Goal: Find specific page/section: Find specific page/section

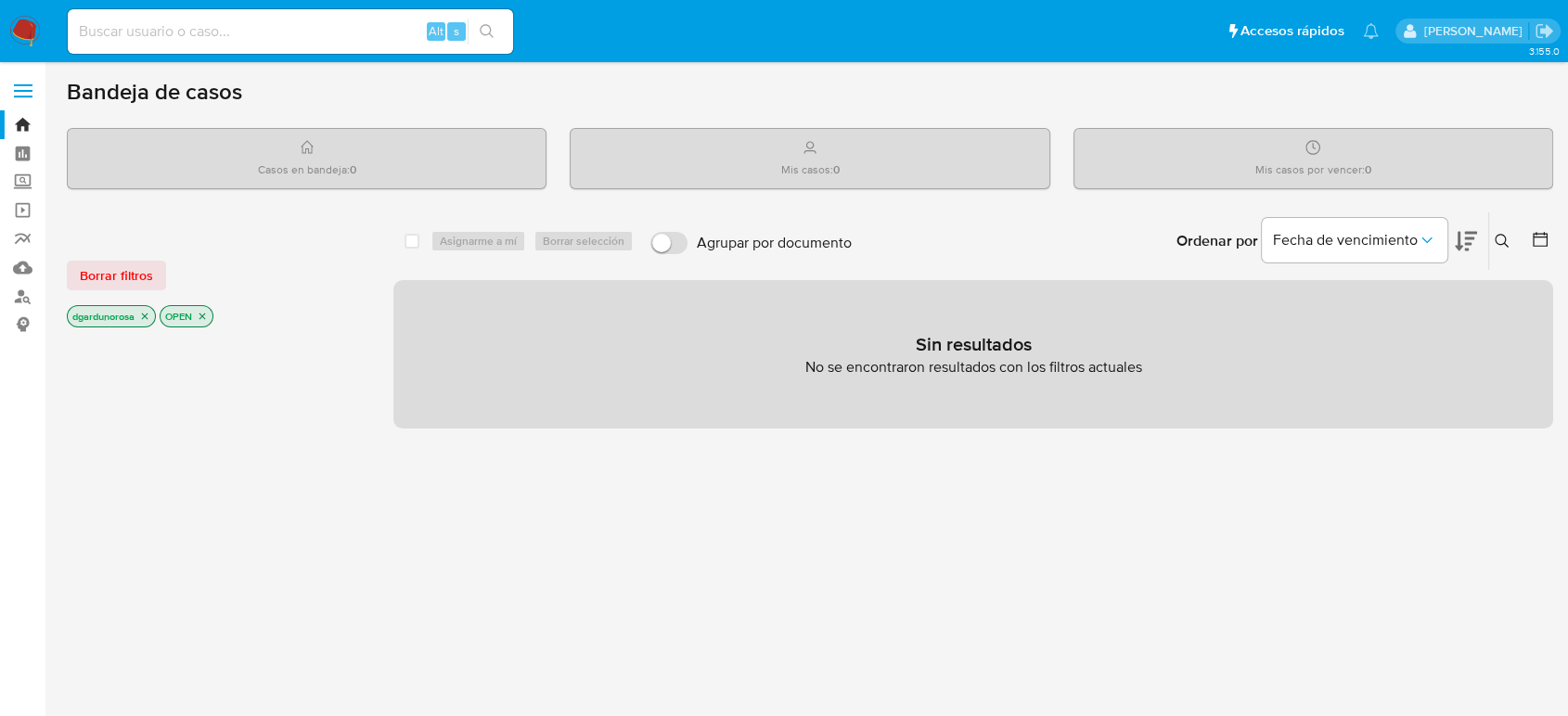
click at [33, 32] on img at bounding box center [25, 32] width 32 height 32
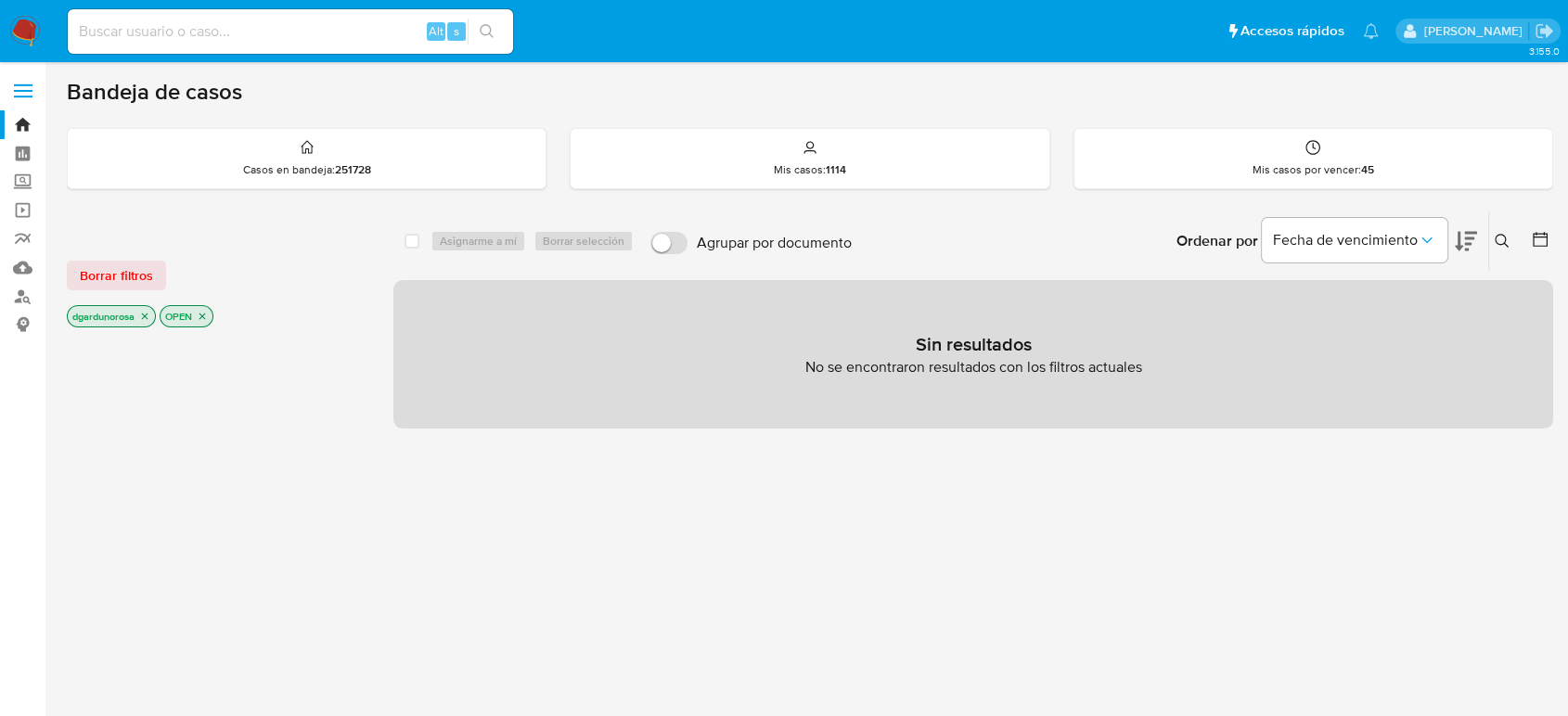
click at [24, 28] on img at bounding box center [25, 32] width 32 height 32
click at [143, 264] on span "Borrar filtros" at bounding box center [117, 275] width 73 height 26
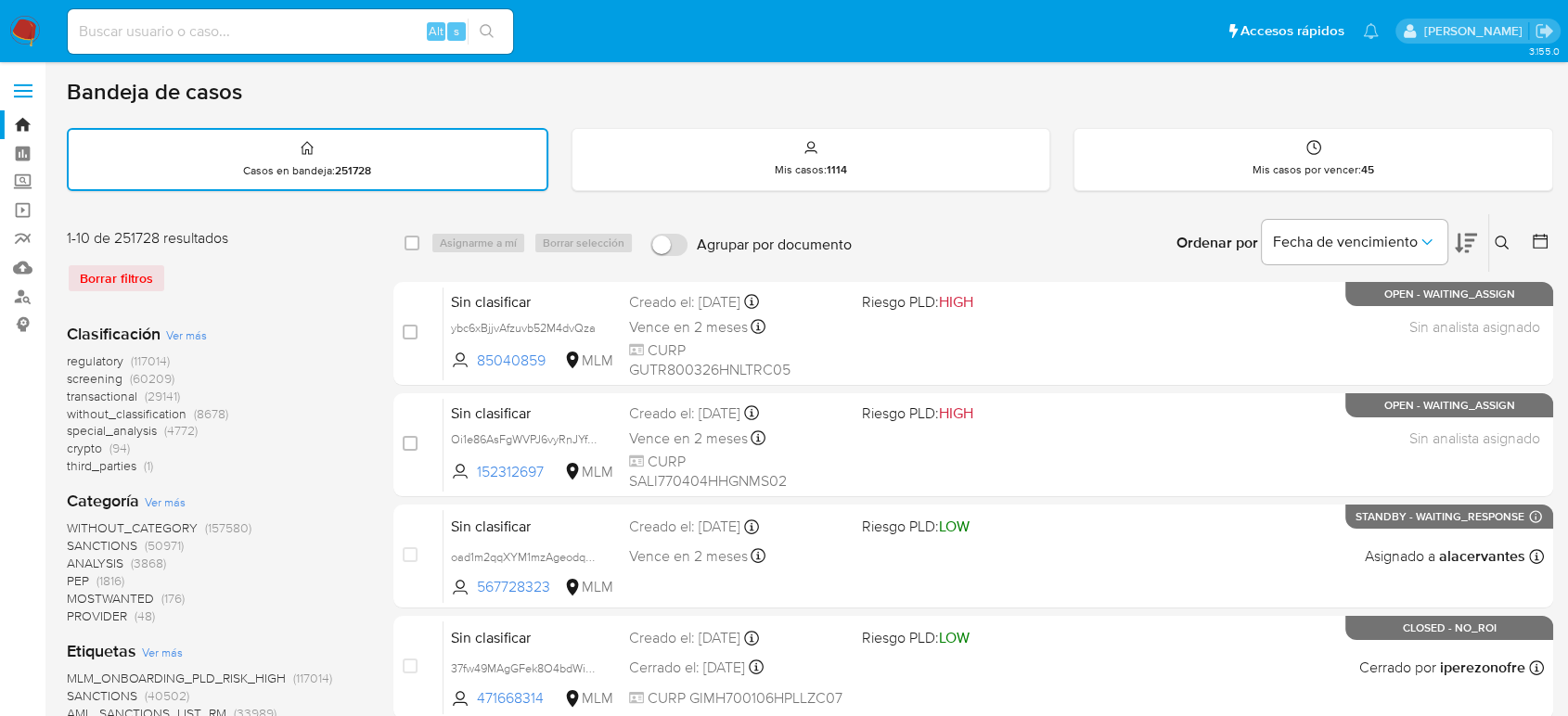
click at [358, 453] on div "regulatory (117014) screening (60209) transactional (29141) without_classificat…" at bounding box center [215, 414] width 297 height 123
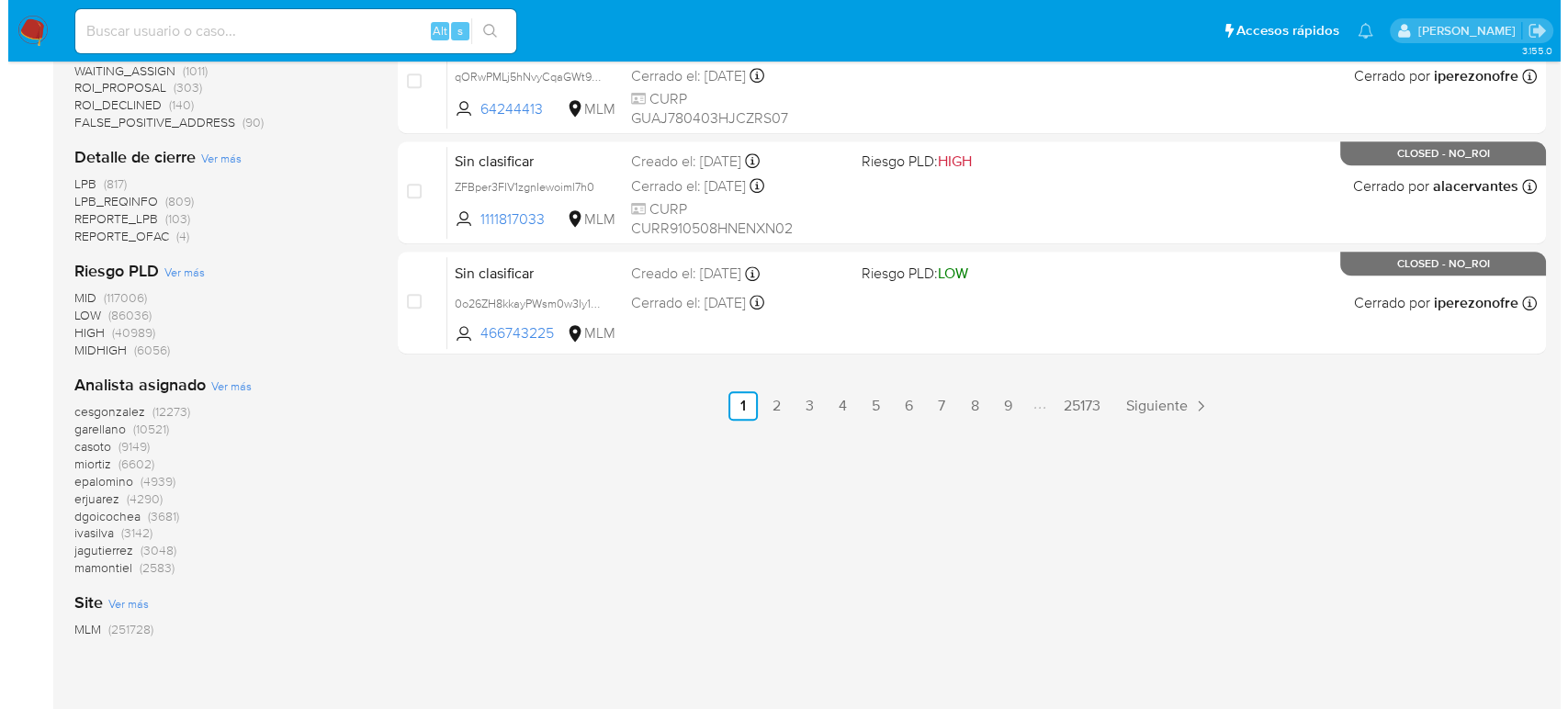
scroll to position [1021, 0]
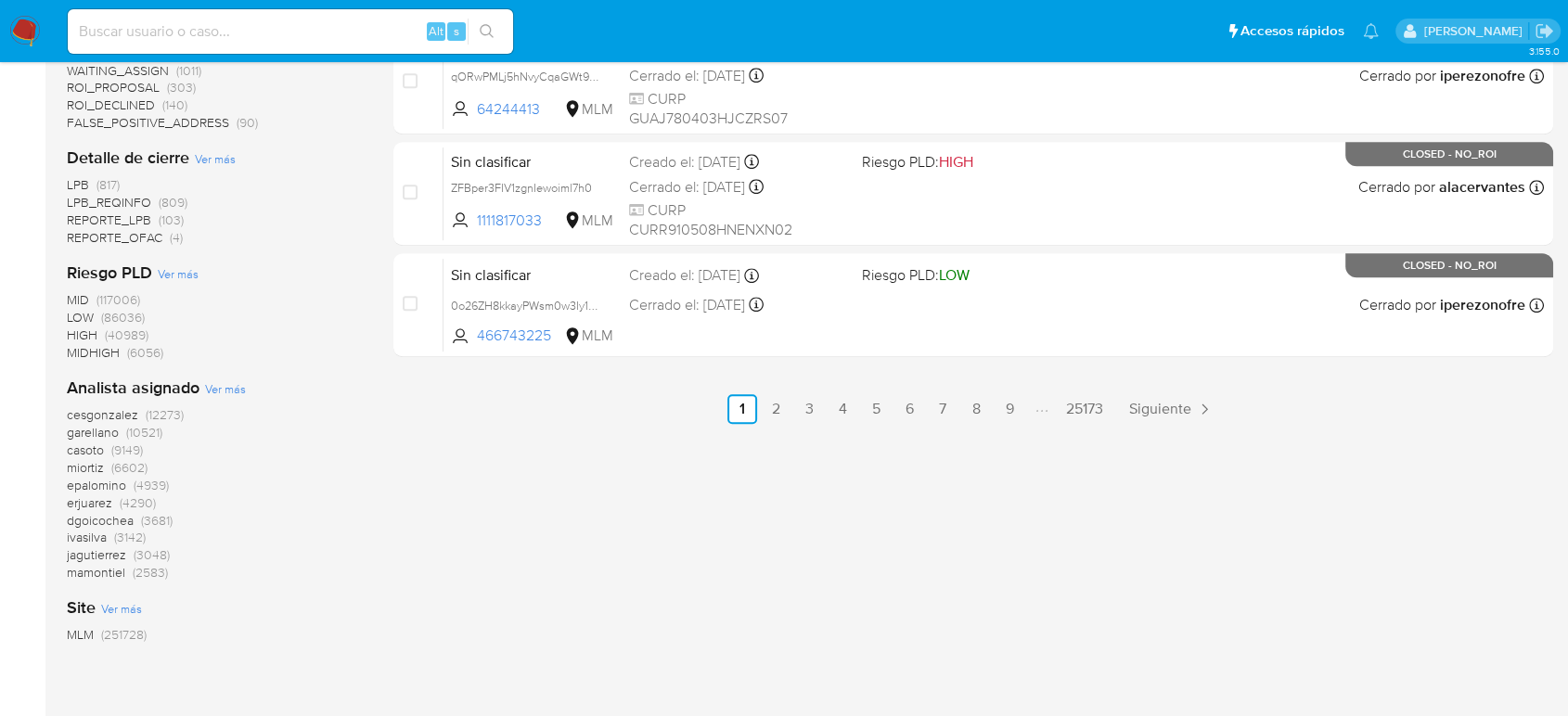
click at [235, 385] on span "Ver más" at bounding box center [225, 388] width 41 height 17
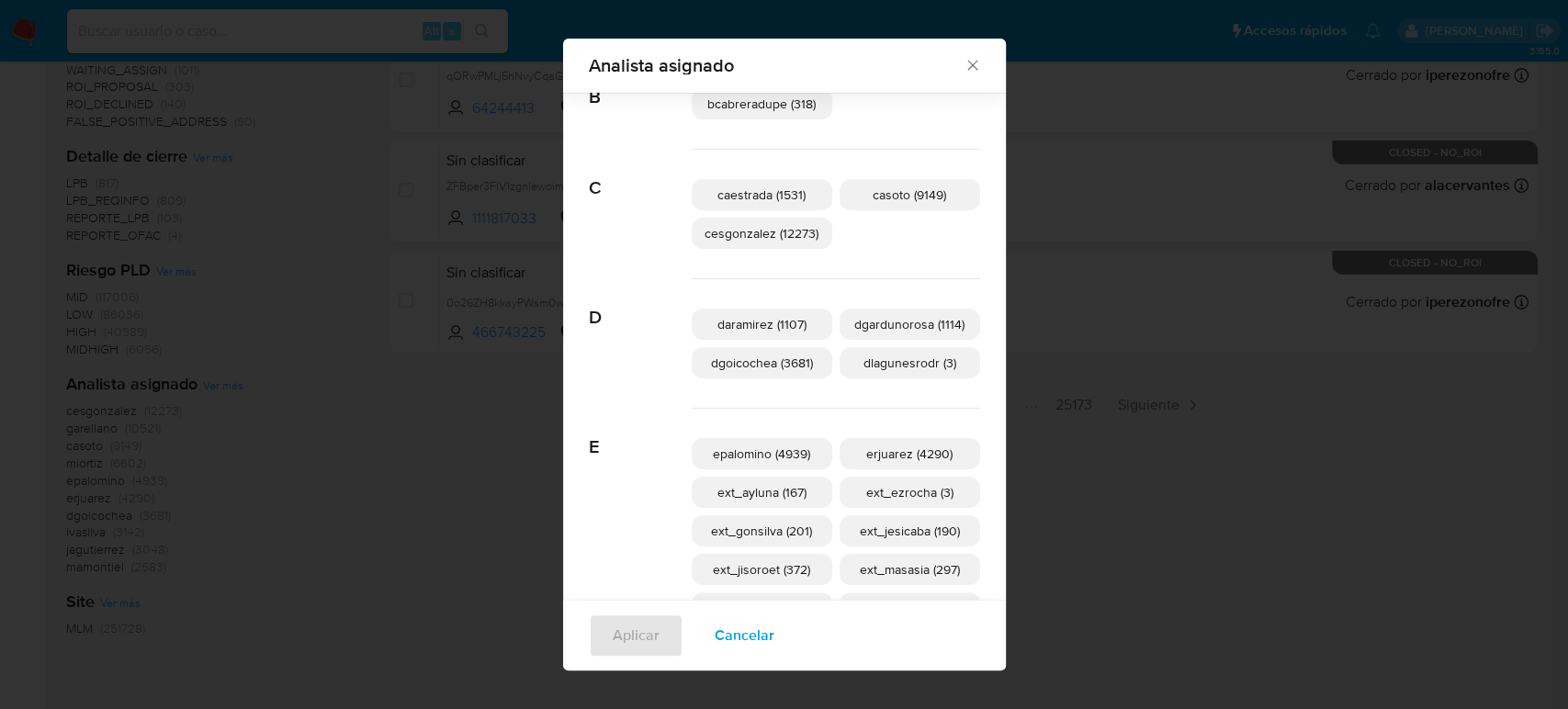
scroll to position [275, 0]
click at [887, 315] on span "dgardunorosa (1114)" at bounding box center [909, 321] width 110 height 19
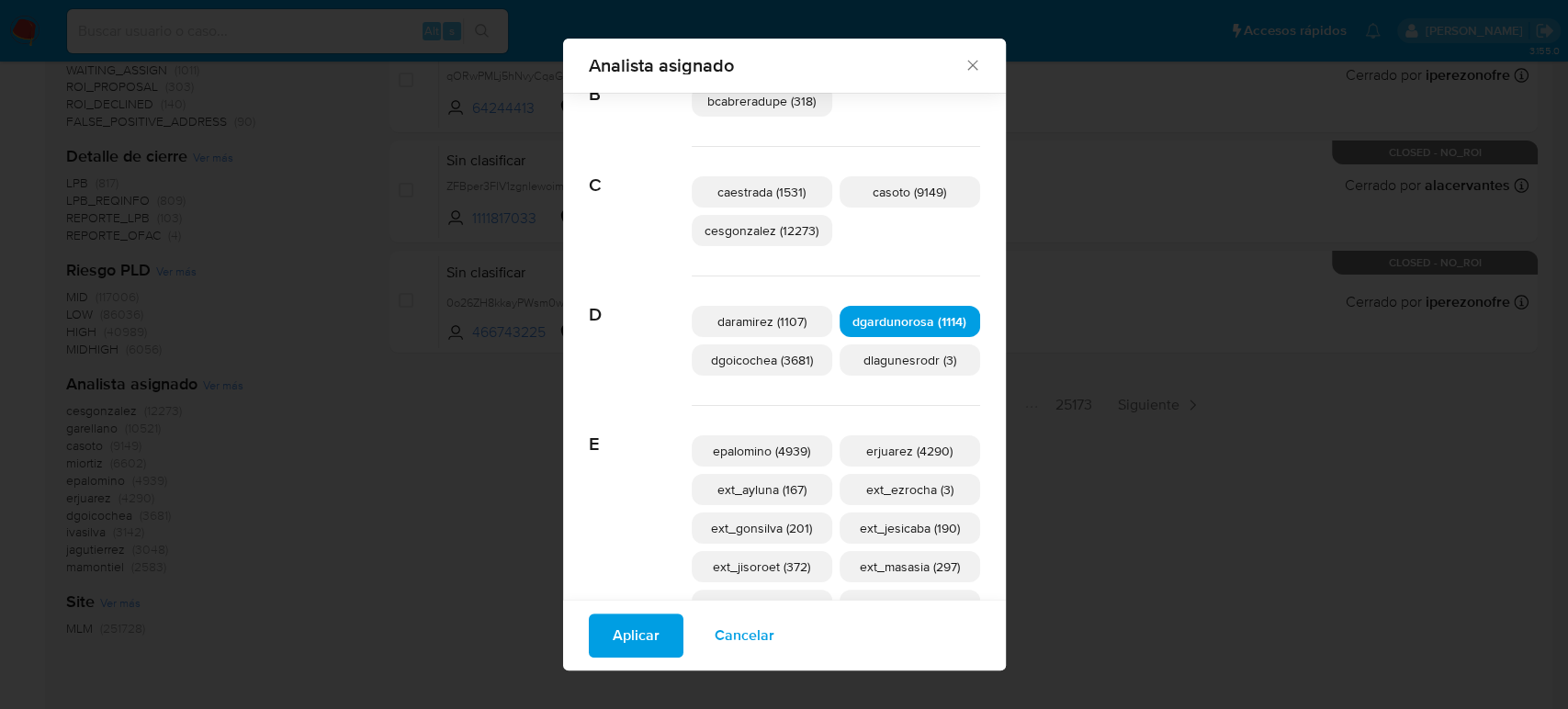
click at [630, 628] on span "Aplicar" at bounding box center [636, 634] width 47 height 40
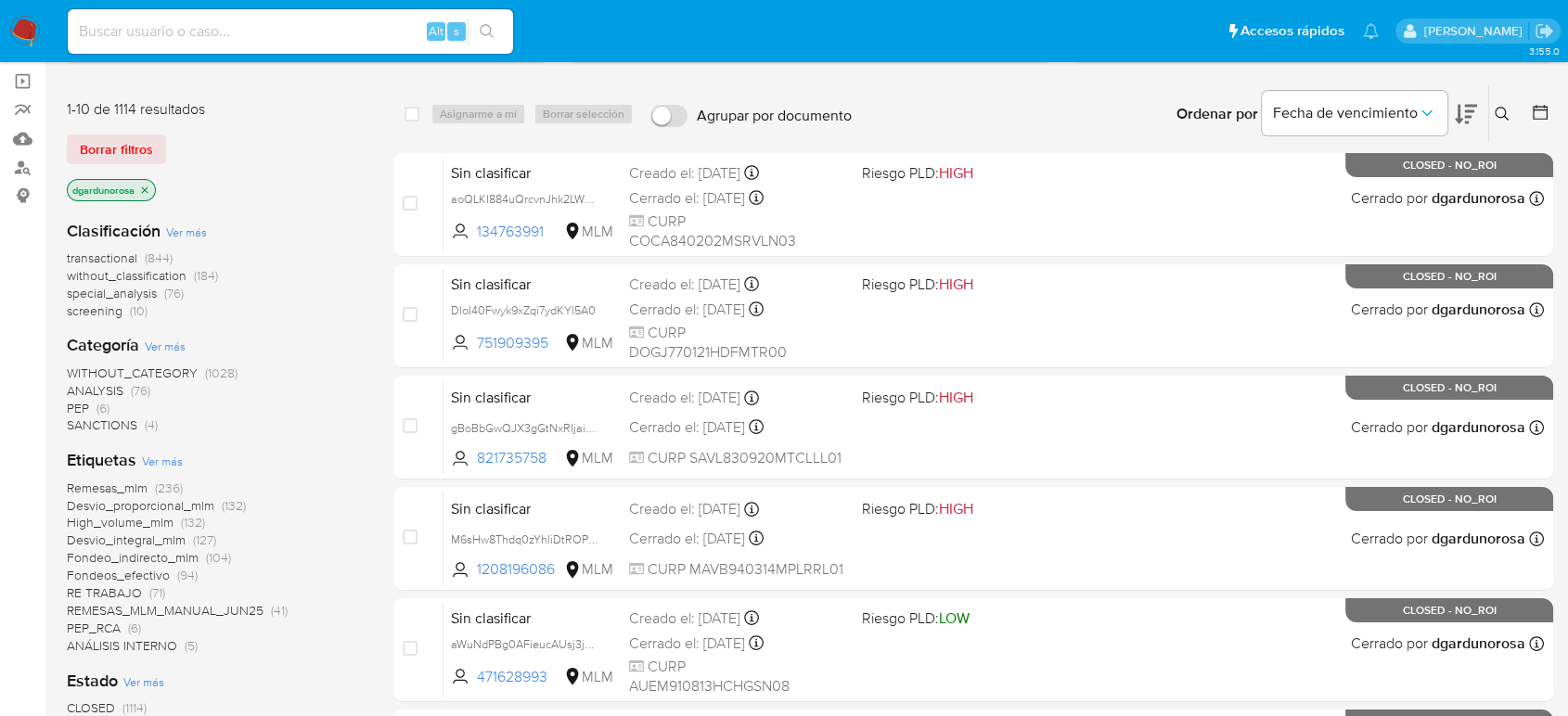
scroll to position [81, 0]
